Goal: Information Seeking & Learning: Learn about a topic

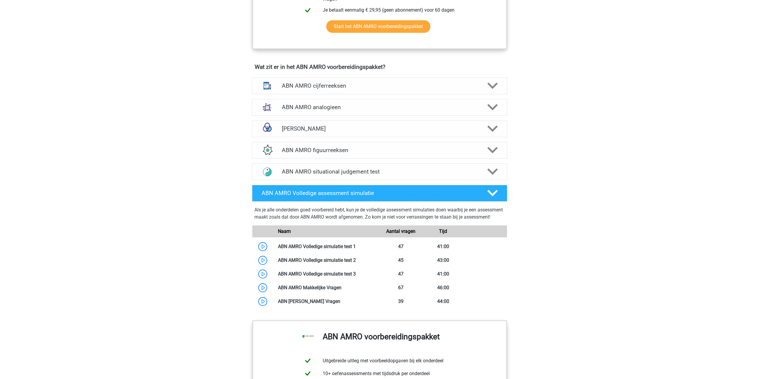
scroll to position [388, 0]
click at [292, 82] on h4 "ABN AMRO cijferreeksen" at bounding box center [379, 85] width 195 height 7
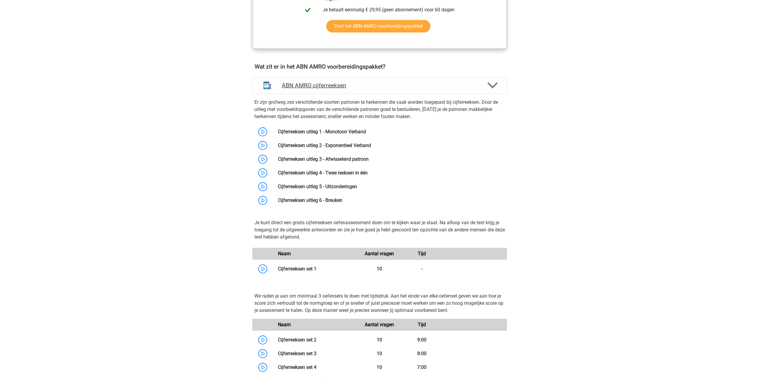
click at [292, 82] on h4 "ABN AMRO cijferreeksen" at bounding box center [379, 85] width 195 height 7
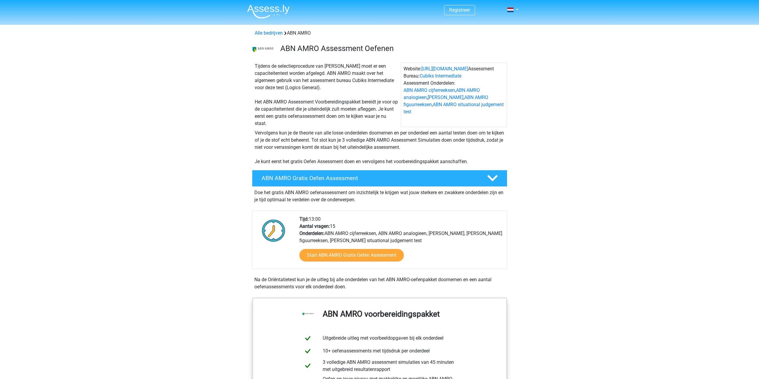
scroll to position [0, 0]
click at [330, 255] on link "Start ABN AMRO Gratis Oefen Assessment" at bounding box center [351, 255] width 120 height 14
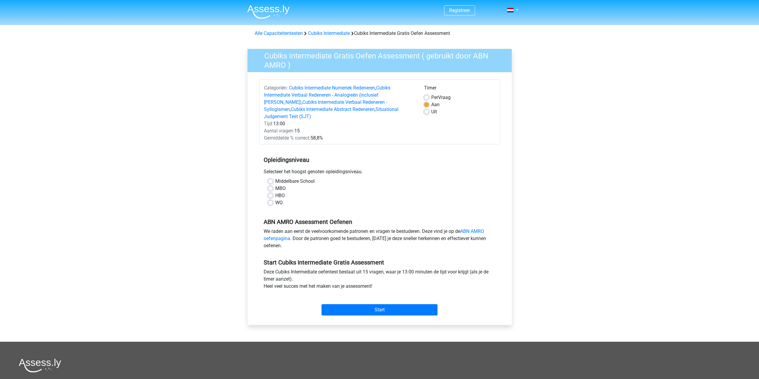
click at [270, 192] on div "HBO" at bounding box center [379, 195] width 223 height 7
click at [275, 192] on label "HBO" at bounding box center [280, 195] width 10 height 7
click at [271, 192] on input "HBO" at bounding box center [270, 195] width 5 height 6
radio input "true"
click at [386, 304] on input "Start" at bounding box center [379, 309] width 116 height 11
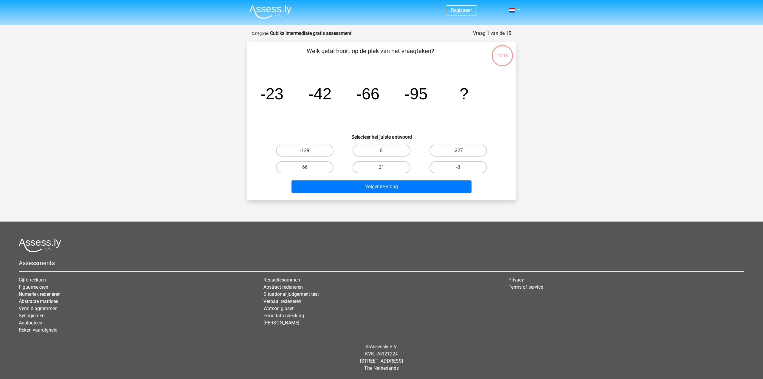
click at [318, 153] on label "-129" at bounding box center [305, 151] width 58 height 12
click at [309, 153] on input "-129" at bounding box center [307, 153] width 4 height 4
radio input "true"
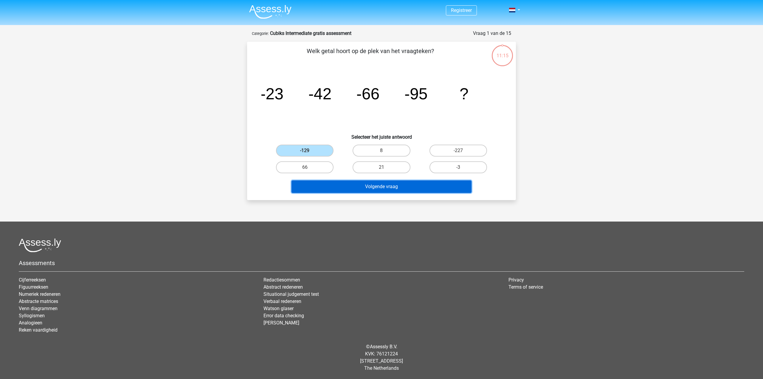
click at [355, 186] on button "Volgende vraag" at bounding box center [382, 186] width 180 height 13
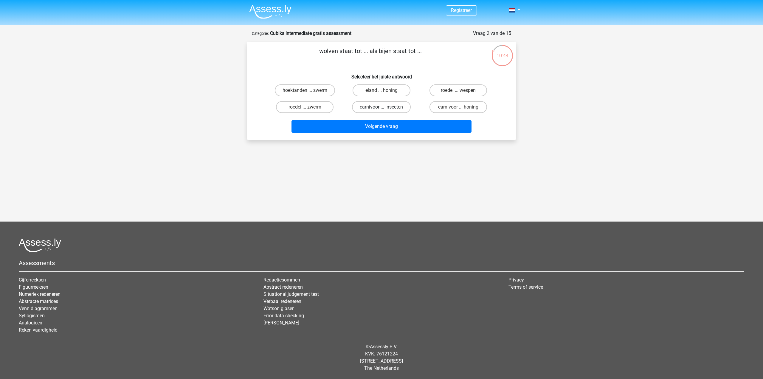
click at [373, 106] on label "carnivoor ... insecten" at bounding box center [381, 107] width 59 height 12
click at [382, 107] on input "carnivoor ... insecten" at bounding box center [384, 109] width 4 height 4
radio input "true"
click at [306, 104] on label "roedel ... zwerm" at bounding box center [305, 107] width 58 height 12
click at [306, 107] on input "roedel ... zwerm" at bounding box center [307, 109] width 4 height 4
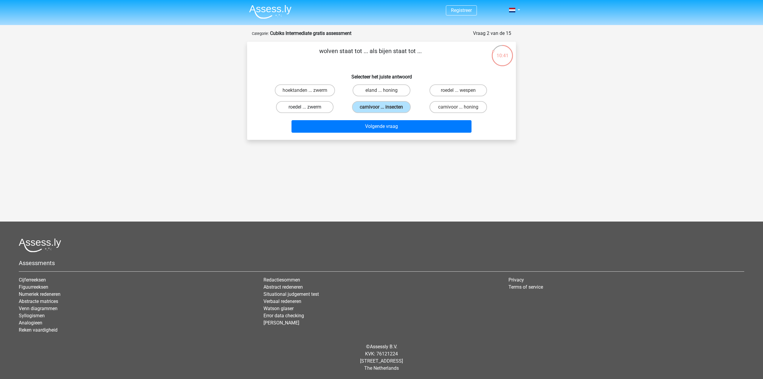
radio input "true"
click at [313, 90] on label "hoektanden ... zwerm" at bounding box center [305, 90] width 60 height 12
click at [309, 90] on input "hoektanden ... zwerm" at bounding box center [307, 92] width 4 height 4
radio input "true"
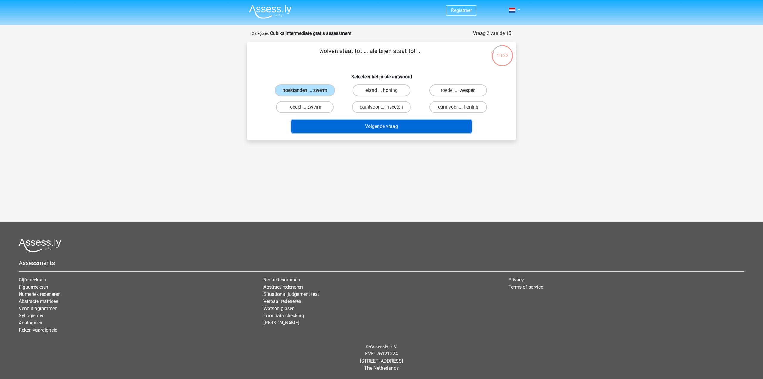
click at [333, 123] on button "Volgende vraag" at bounding box center [382, 126] width 180 height 13
